Goal: Task Accomplishment & Management: Manage account settings

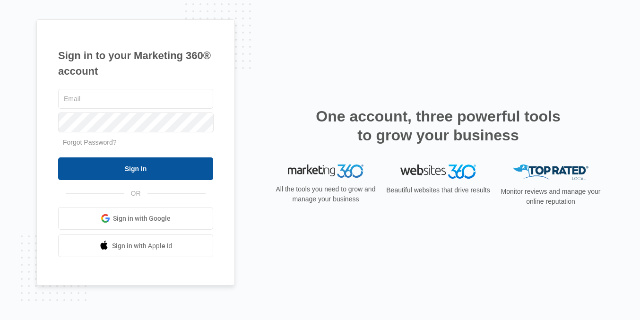
type input "[EMAIL_ADDRESS][DOMAIN_NAME]"
click at [121, 167] on input "Sign In" at bounding box center [135, 168] width 155 height 23
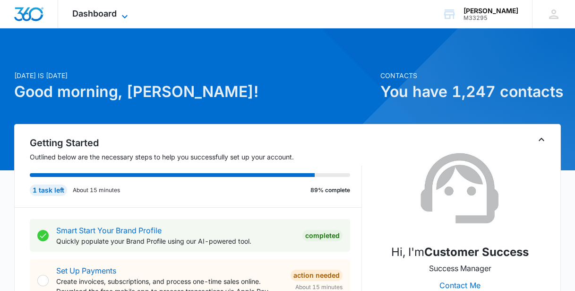
click at [103, 10] on span "Dashboard" at bounding box center [94, 14] width 44 height 10
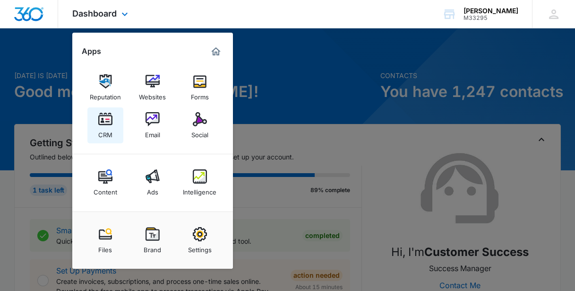
click at [102, 123] on img at bounding box center [105, 119] width 14 height 14
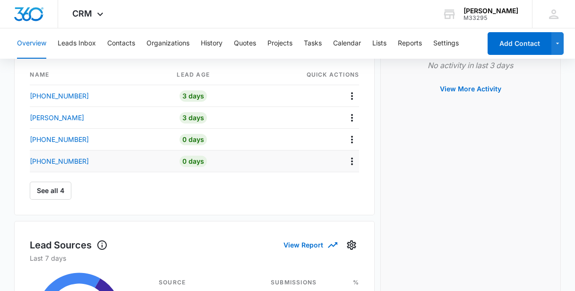
scroll to position [172, 0]
click at [71, 98] on p "[PHONE_NUMBER]" at bounding box center [59, 95] width 59 height 10
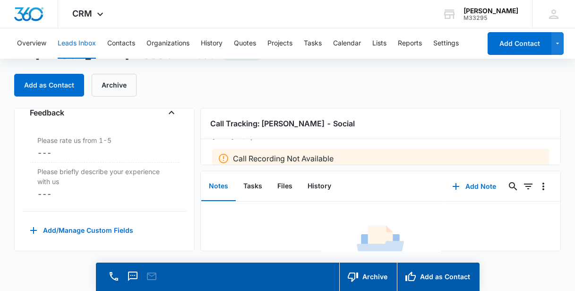
scroll to position [43, 0]
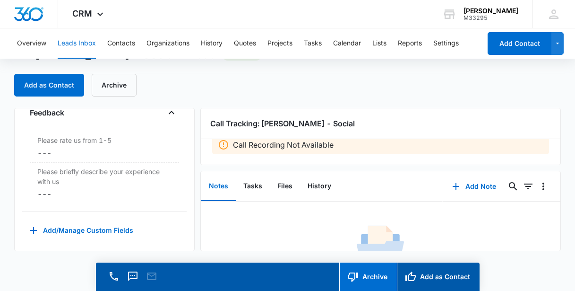
click at [365, 286] on button "Archive" at bounding box center [368, 276] width 58 height 28
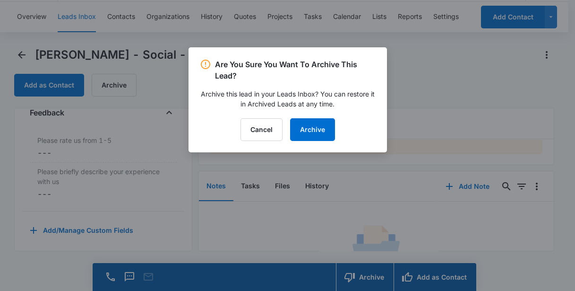
scroll to position [963, 0]
click at [314, 129] on button "Archive" at bounding box center [312, 129] width 45 height 23
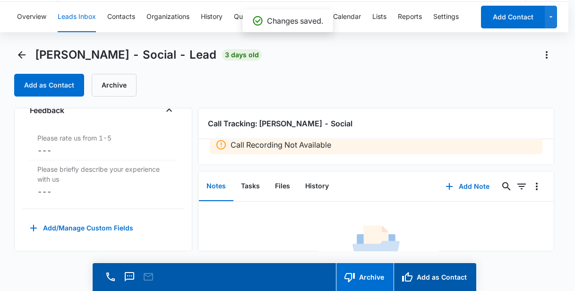
scroll to position [960, 0]
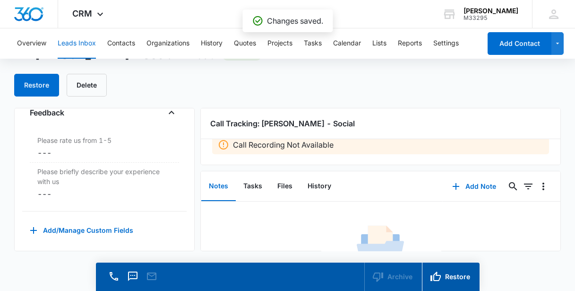
click at [85, 38] on button "Leads Inbox" at bounding box center [77, 43] width 38 height 30
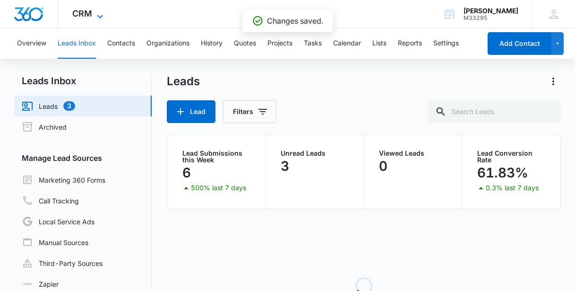
click at [87, 9] on span "CRM" at bounding box center [82, 14] width 20 height 10
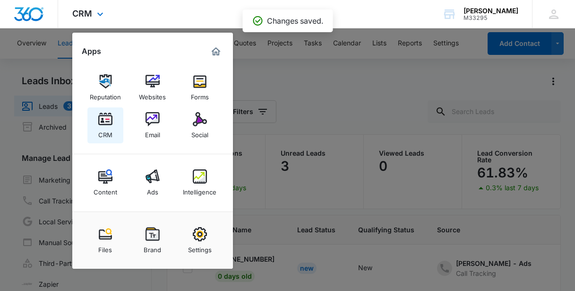
click at [101, 131] on div "CRM" at bounding box center [105, 132] width 14 height 12
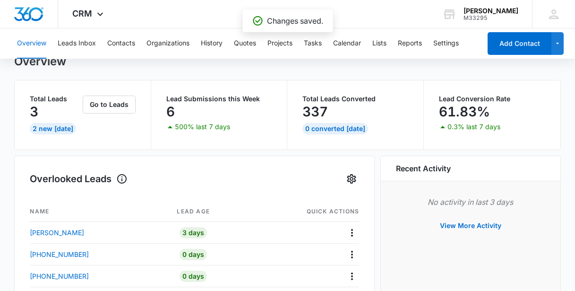
scroll to position [86, 0]
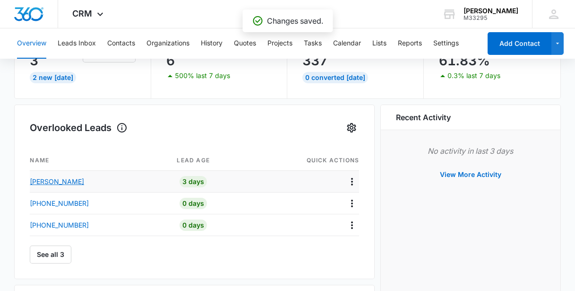
click at [52, 180] on p "[PERSON_NAME]" at bounding box center [57, 181] width 54 height 10
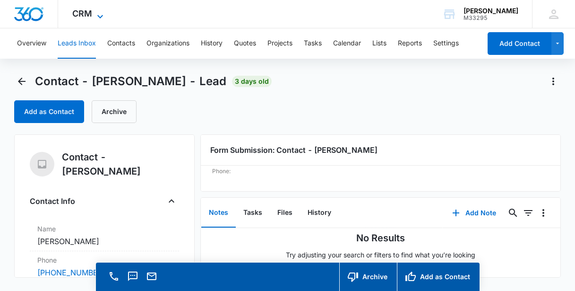
click at [80, 18] on div "CRM Apps Reputation Websites Forms CRM Email Social Content Ads Intelligence Fi…" at bounding box center [89, 14] width 62 height 28
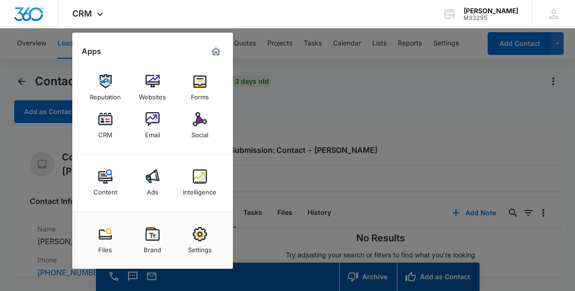
click at [210, 120] on link "Social" at bounding box center [200, 125] width 36 height 36
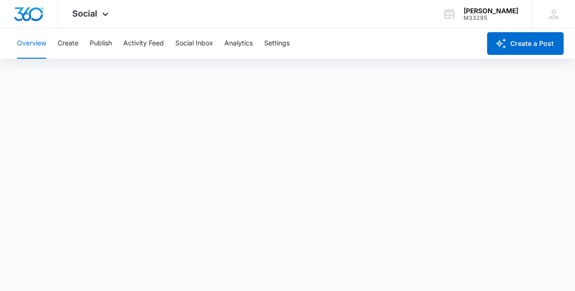
click at [34, 45] on button "Overview" at bounding box center [31, 43] width 29 height 30
click at [232, 43] on button "Analytics" at bounding box center [238, 43] width 28 height 30
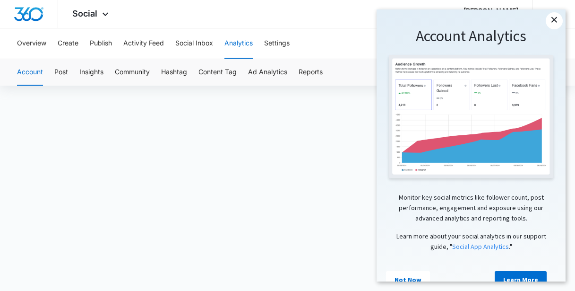
click at [555, 21] on link "×" at bounding box center [554, 20] width 17 height 17
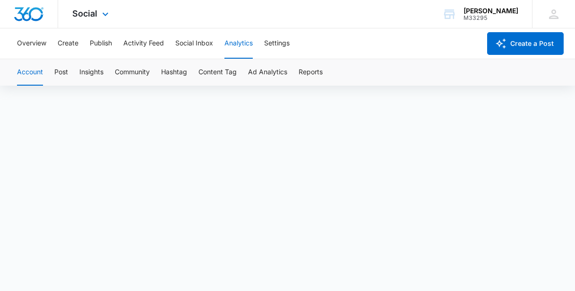
click at [111, 9] on div "Social Apps Reputation Websites Forms CRM Email Social Content Ads Intelligence…" at bounding box center [91, 14] width 67 height 28
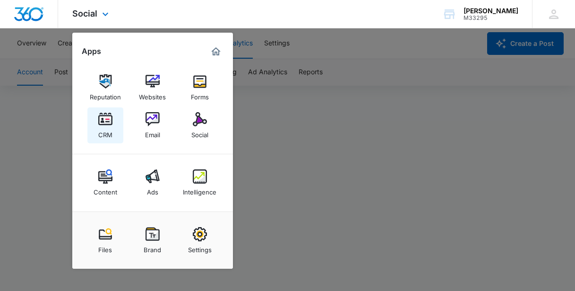
click at [106, 127] on div "CRM" at bounding box center [105, 132] width 14 height 12
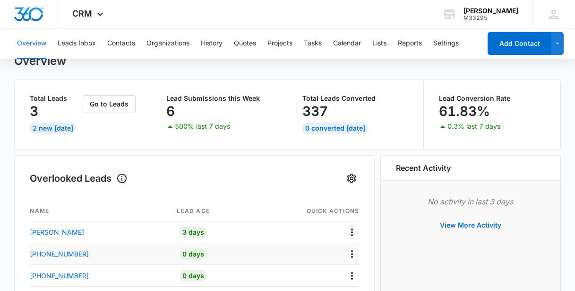
scroll to position [86, 0]
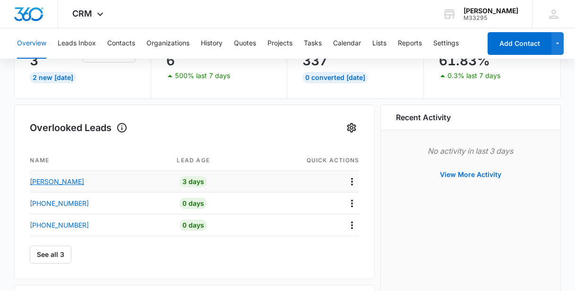
click at [57, 180] on p "[PERSON_NAME]" at bounding box center [57, 181] width 54 height 10
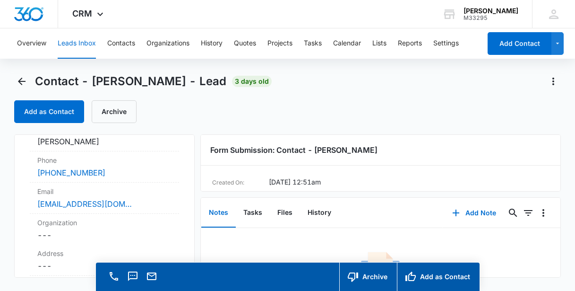
scroll to position [86, 0]
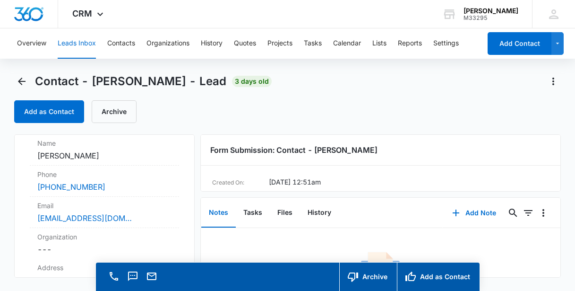
drag, startPoint x: 150, startPoint y: 6, endPoint x: 9, endPoint y: 86, distance: 161.9
